Goal: Task Accomplishment & Management: Manage account settings

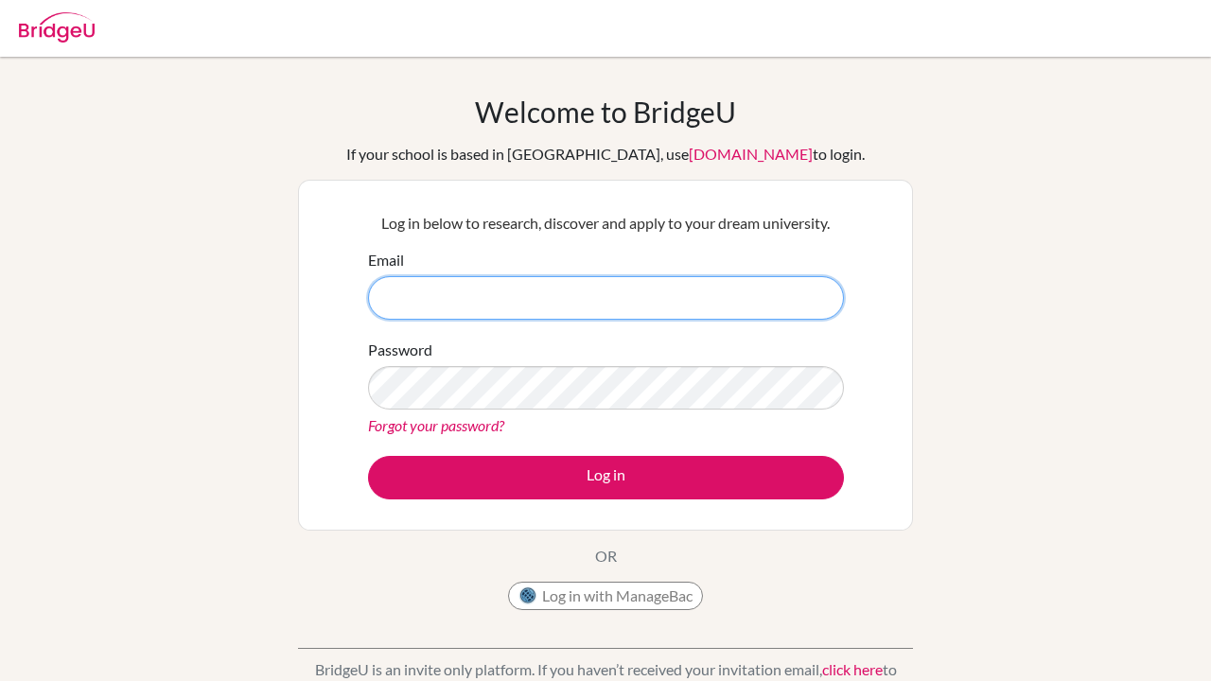
click at [418, 309] on input "Email" at bounding box center [606, 298] width 476 height 44
click at [465, 292] on input "[EMAIL_ADDRESS][DOMAIN_NAME]" at bounding box center [606, 298] width 476 height 44
type input "[EMAIL_ADDRESS][DOMAIN_NAME]"
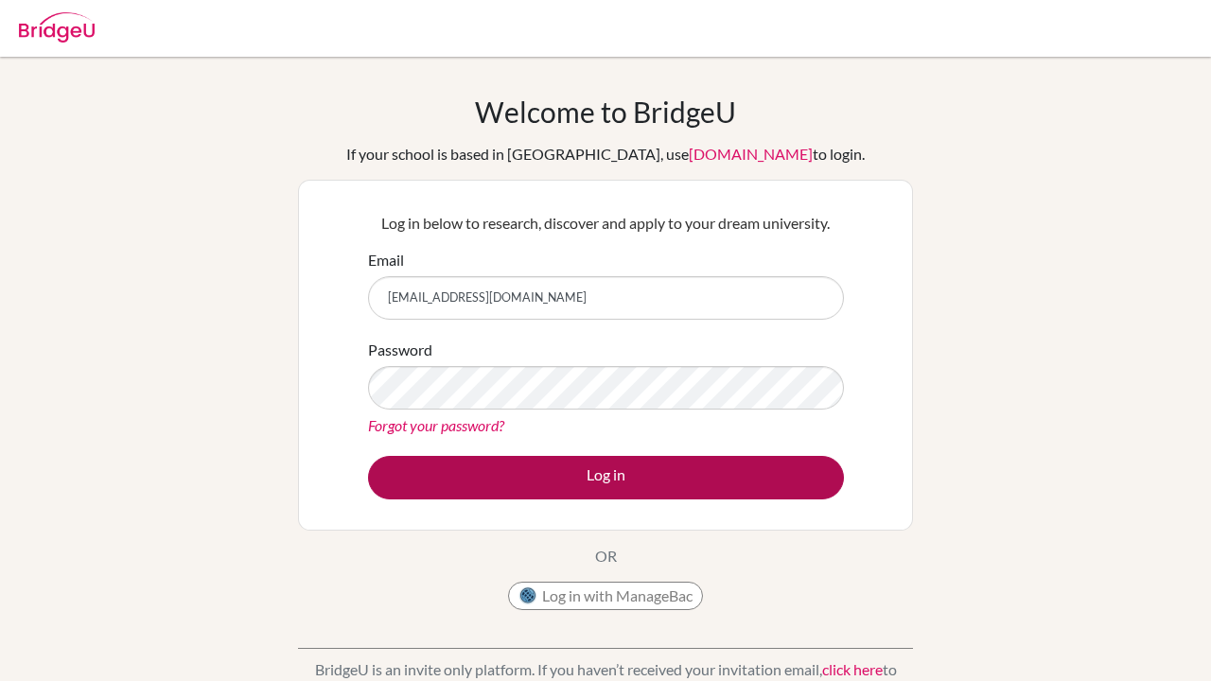
click at [553, 466] on button "Log in" at bounding box center [606, 478] width 476 height 44
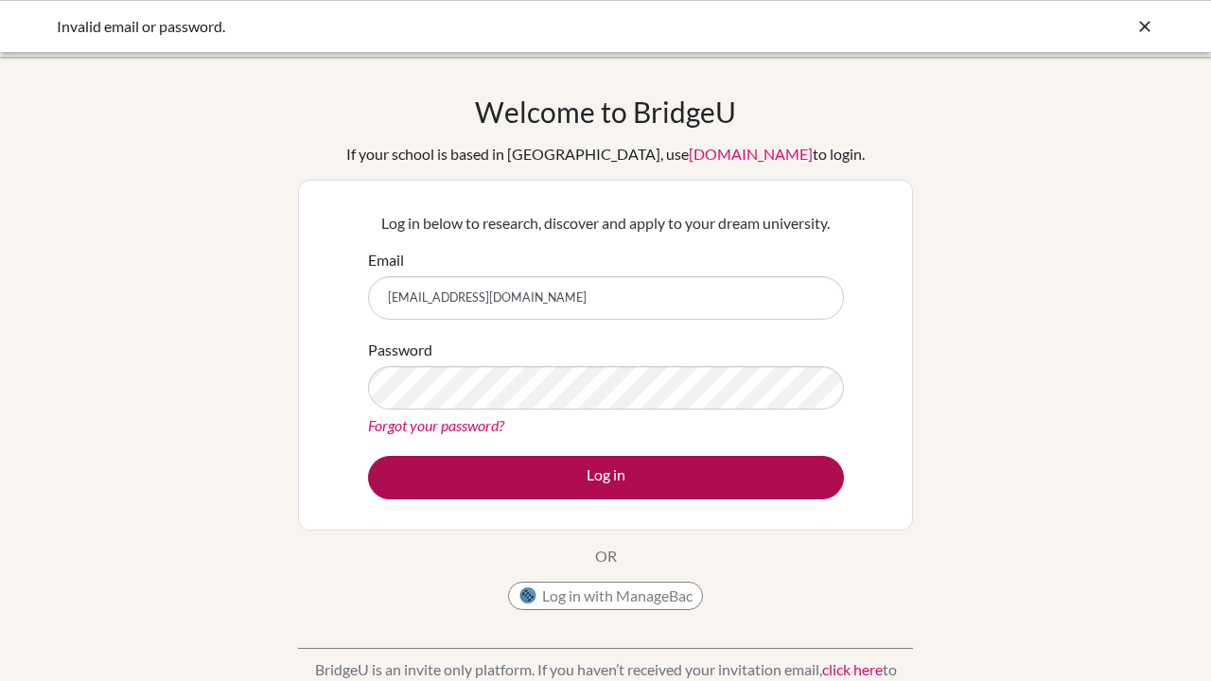
click at [703, 459] on button "Log in" at bounding box center [606, 478] width 476 height 44
click at [614, 492] on button "Log in" at bounding box center [606, 478] width 476 height 44
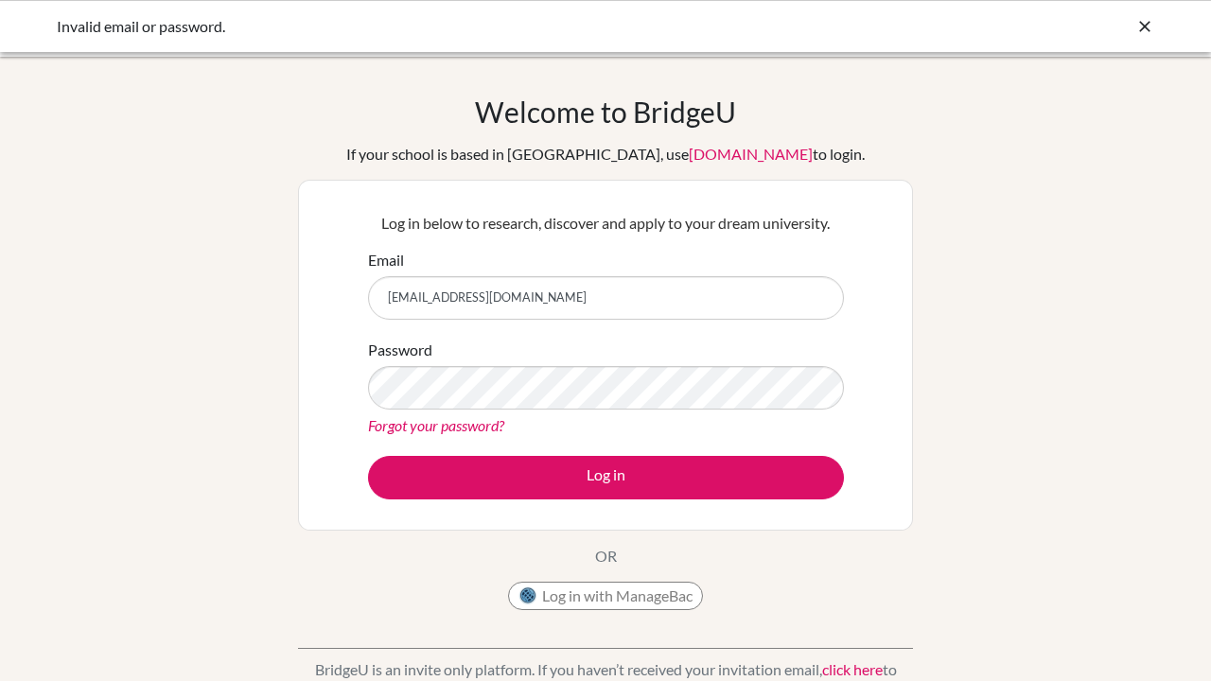
click at [405, 428] on link "Forgot your password?" at bounding box center [436, 425] width 136 height 18
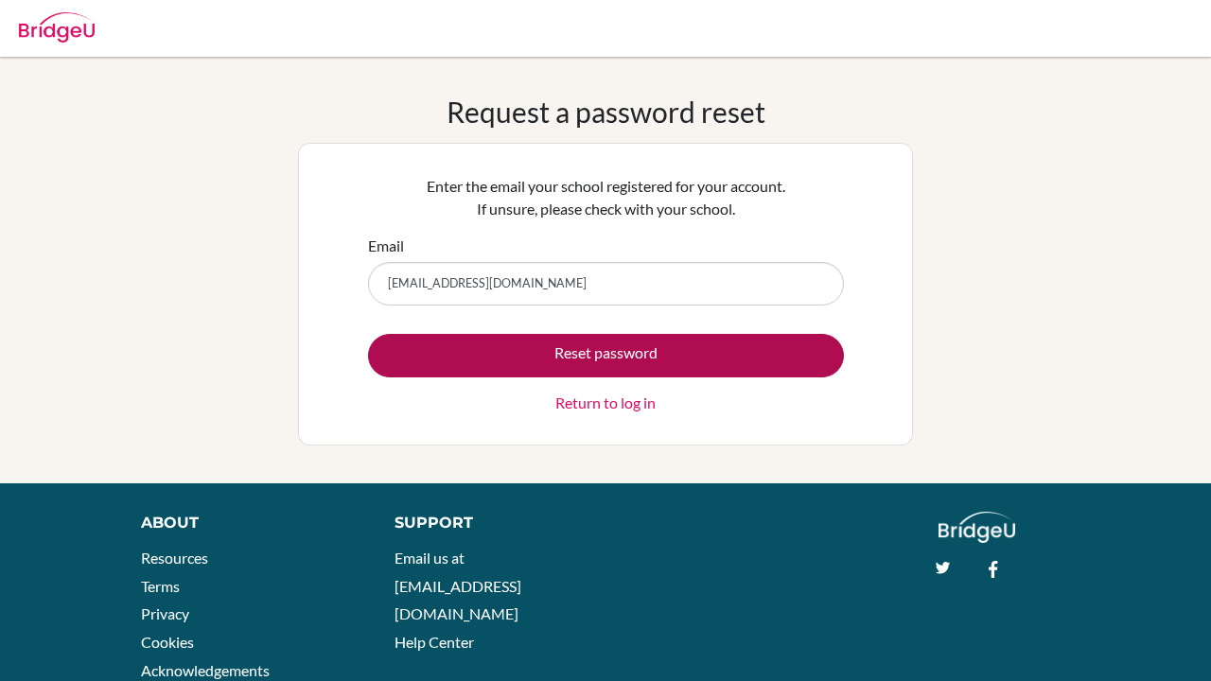
type input "[EMAIL_ADDRESS][DOMAIN_NAME]"
click at [613, 362] on button "Reset password" at bounding box center [606, 356] width 476 height 44
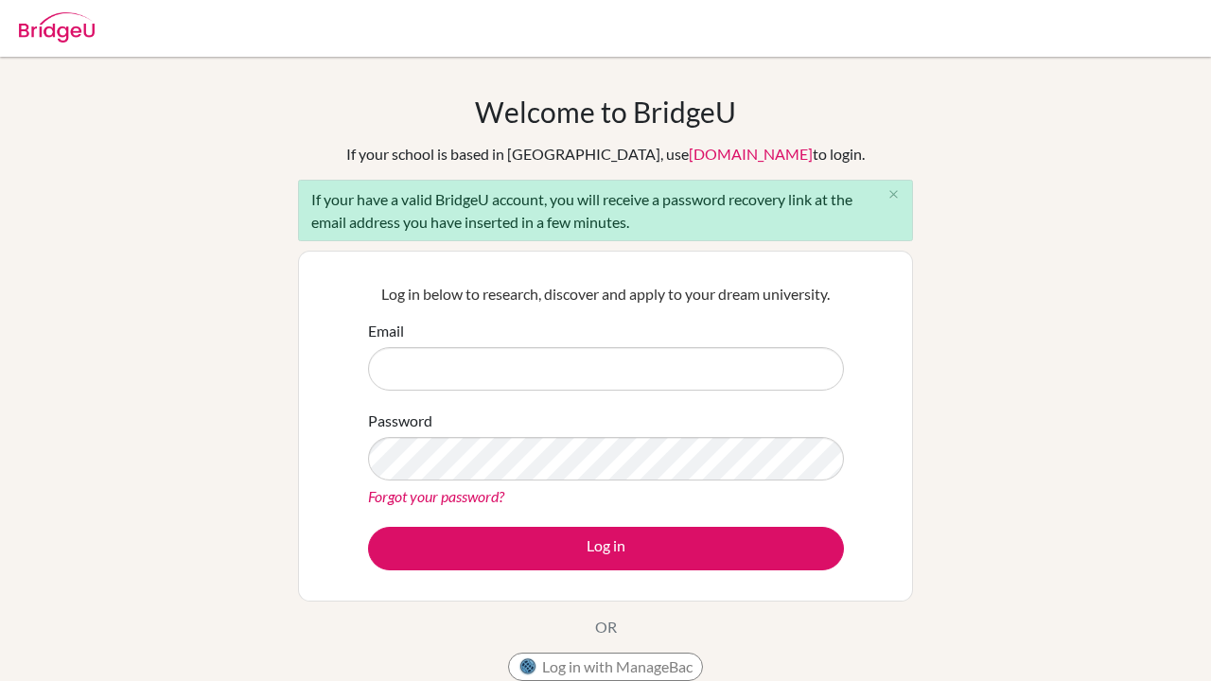
click at [548, 329] on div "Email" at bounding box center [606, 355] width 476 height 71
click at [416, 506] on div "Forgot your password?" at bounding box center [606, 496] width 476 height 23
click at [439, 499] on link "Forgot your password?" at bounding box center [436, 496] width 136 height 18
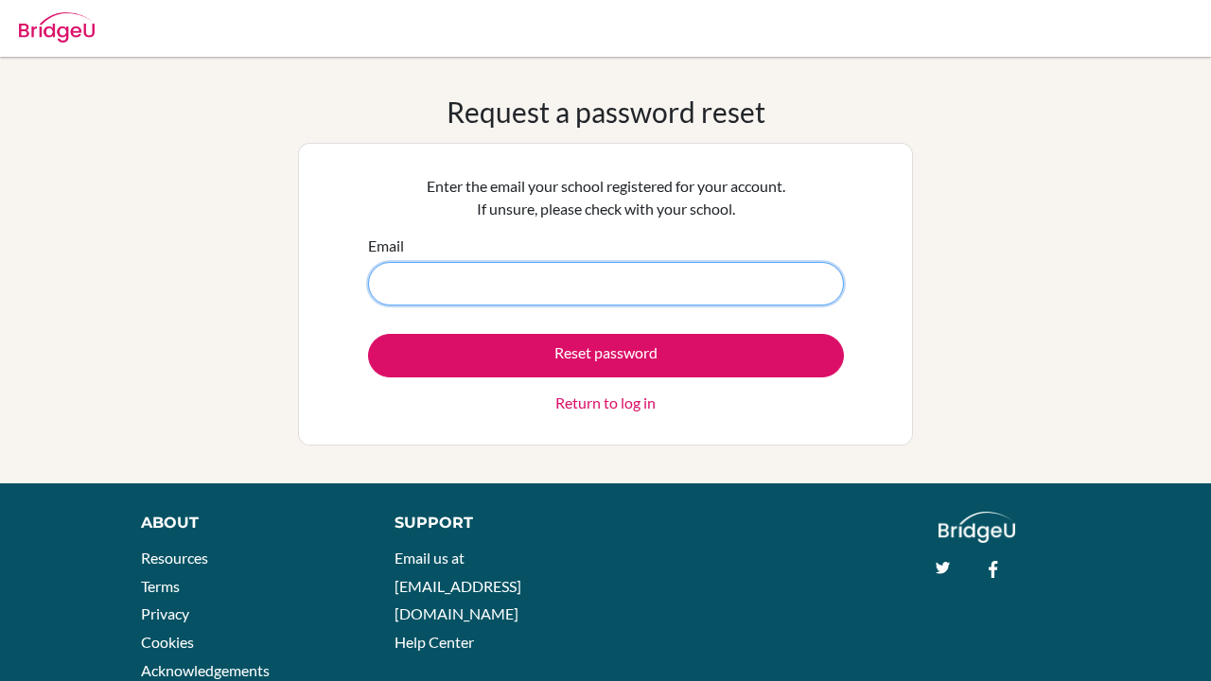
click at [610, 285] on input "Email" at bounding box center [606, 284] width 476 height 44
paste input "[EMAIL_ADDRESS][DOMAIN_NAME]"
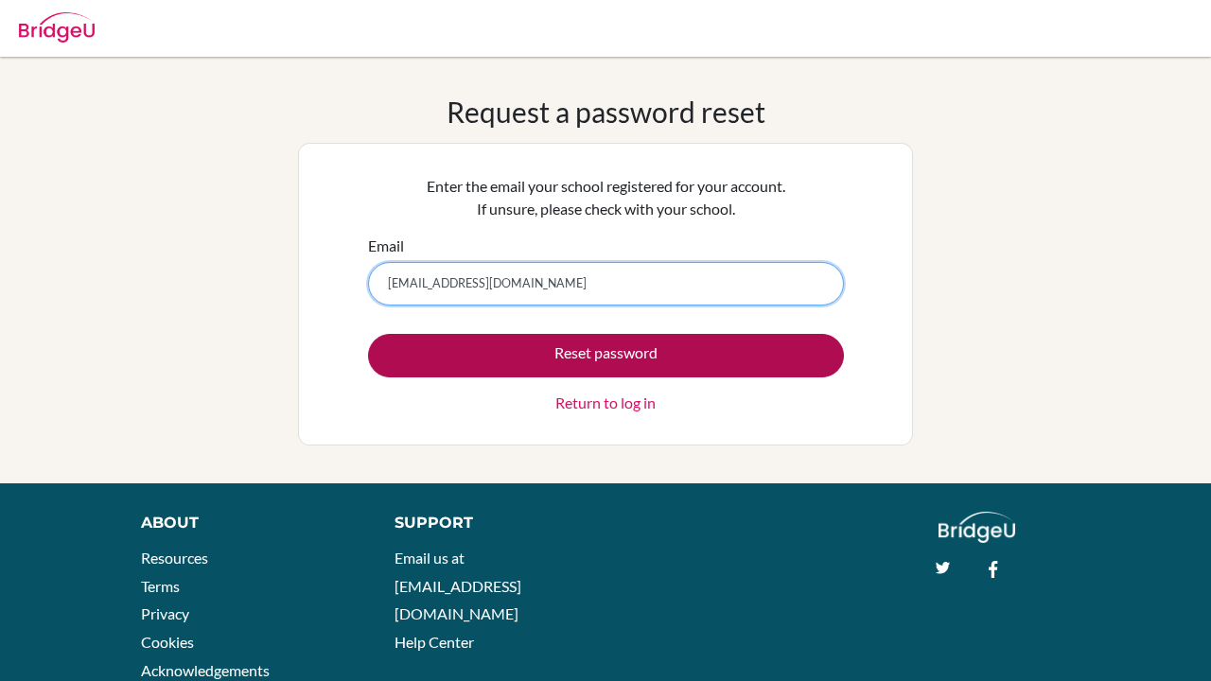
type input "[EMAIL_ADDRESS][DOMAIN_NAME]"
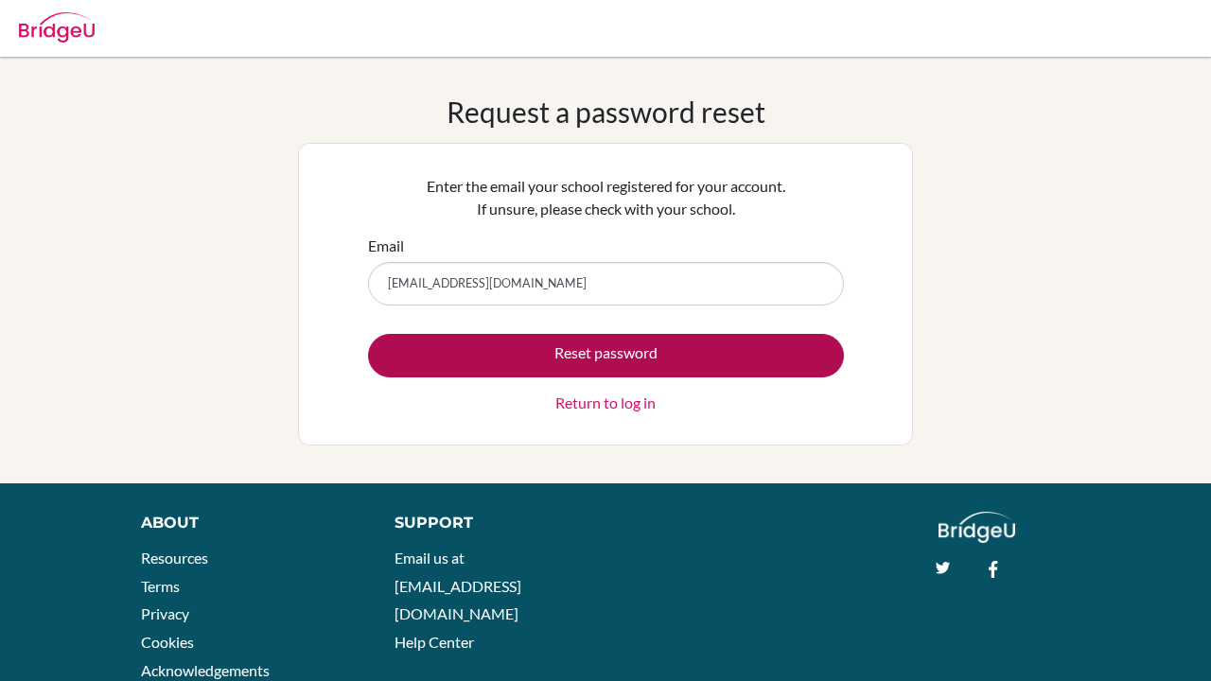
click at [558, 351] on button "Reset password" at bounding box center [606, 356] width 476 height 44
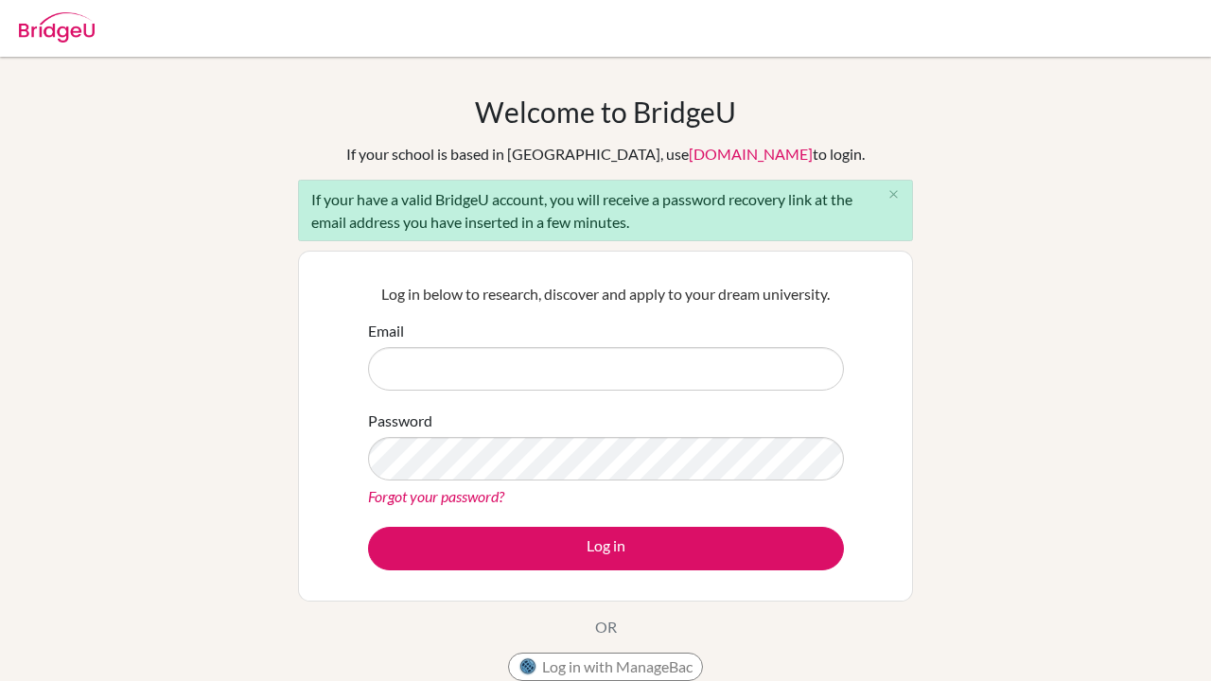
click at [278, 356] on div "Welcome to BridgeU If your school is based in China, use app.bridge-u.com.cn to…" at bounding box center [605, 440] width 1211 height 690
